Goal: Navigation & Orientation: Find specific page/section

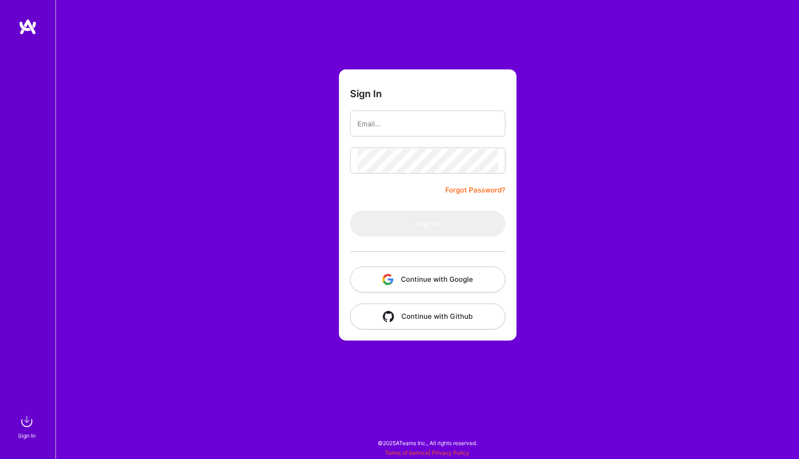
type input "[EMAIL_ADDRESS][DOMAIN_NAME]"
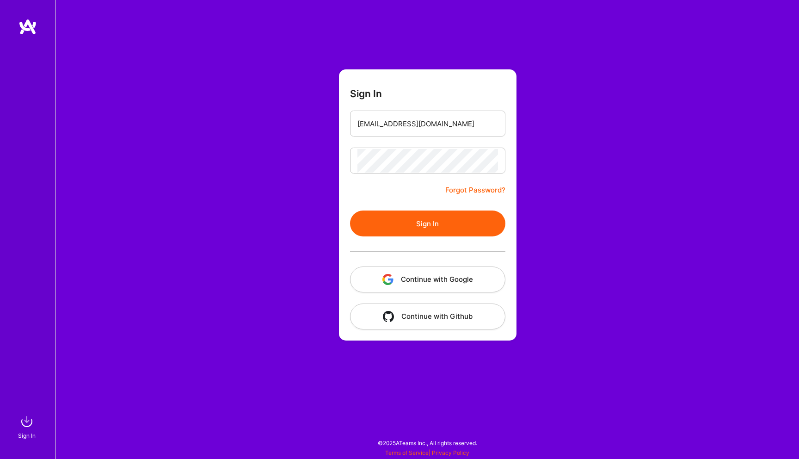
click at [454, 226] on button "Sign In" at bounding box center [427, 223] width 155 height 26
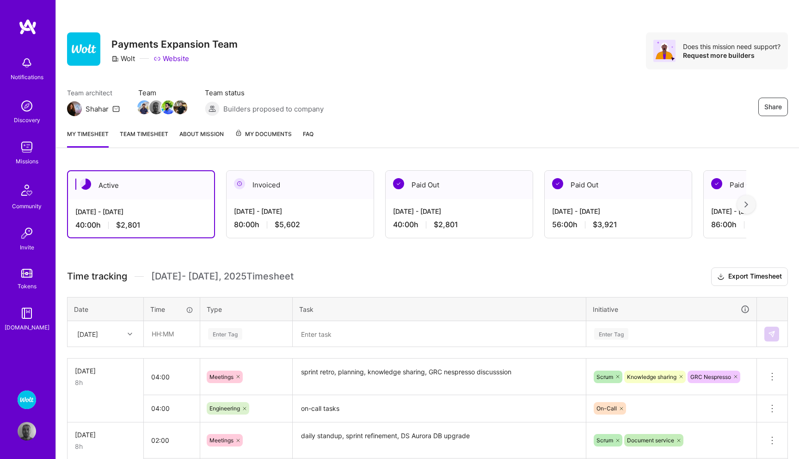
click at [26, 148] on img at bounding box center [27, 147] width 18 height 18
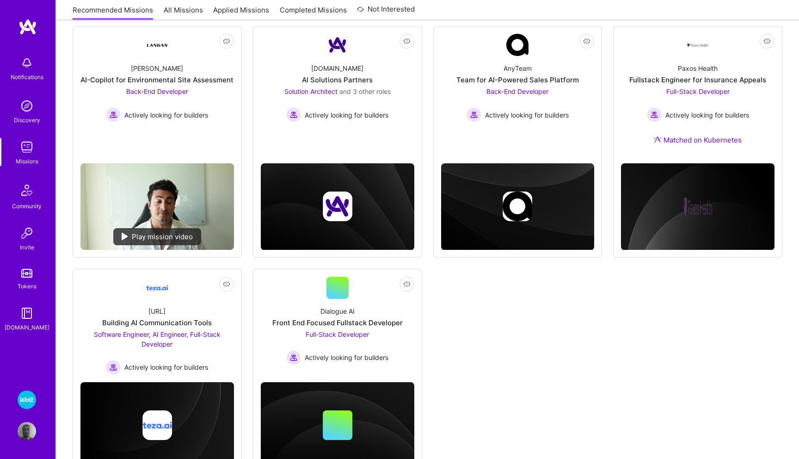
scroll to position [169, 0]
